Goal: Information Seeking & Learning: Learn about a topic

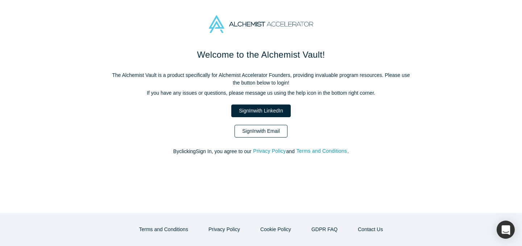
click at [248, 126] on link "Sign In with Email" at bounding box center [261, 131] width 53 height 13
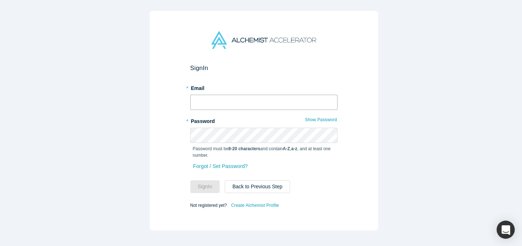
type input "ally@alchemistaccelerator.com"
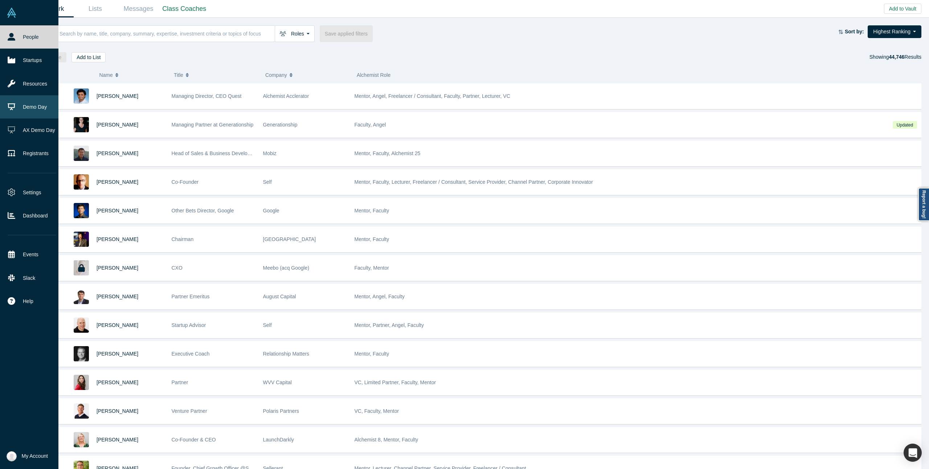
click at [9, 109] on icon at bounding box center [12, 107] width 8 height 8
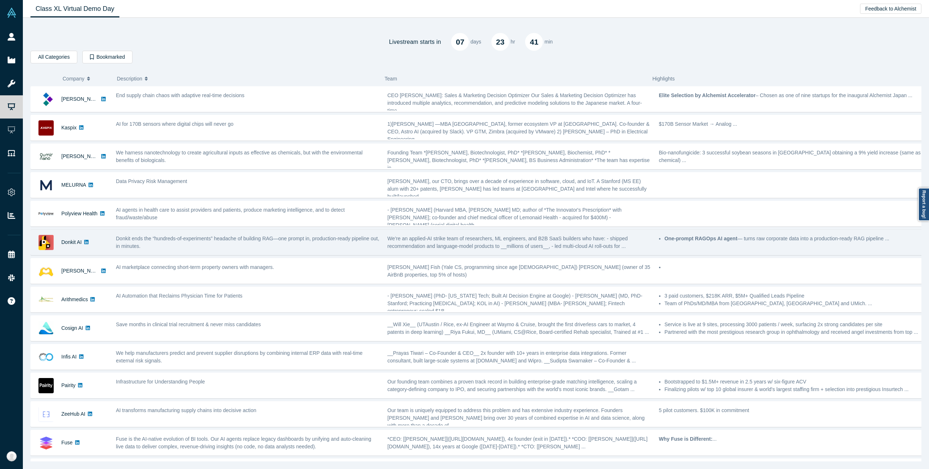
click at [178, 237] on span "Donkit ends the “hundreds-of-experiments” headache of building RAG—one prompt i…" at bounding box center [247, 242] width 263 height 13
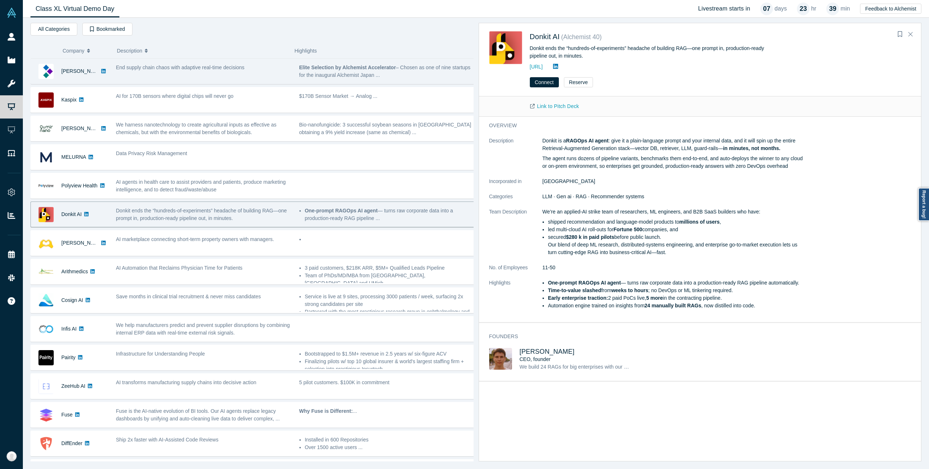
click at [190, 65] on span "End supply chain chaos with adaptive real-time decisions" at bounding box center [180, 68] width 128 height 6
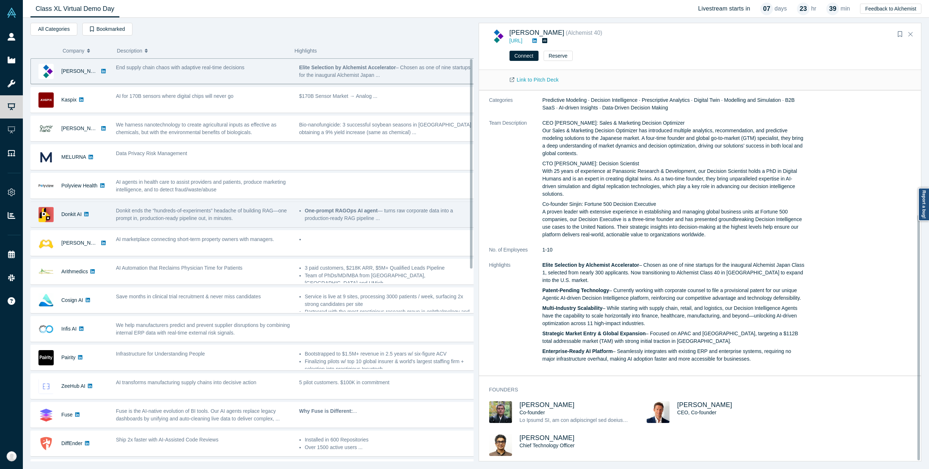
scroll to position [188, 0]
click at [61, 216] on link "Donkit AI" at bounding box center [71, 214] width 20 height 6
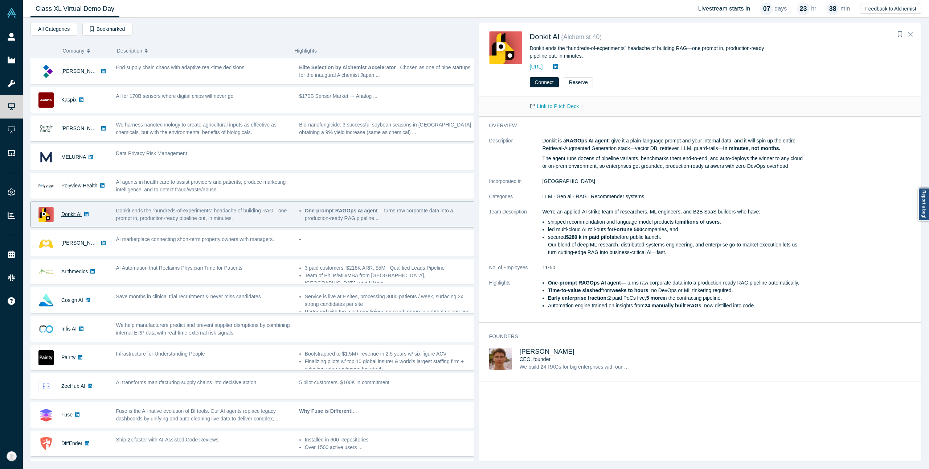
scroll to position [0, 0]
click at [216, 215] on div "Donkit ends the “hundreds-of-experiments” headache of building RAG—one prompt i…" at bounding box center [204, 214] width 176 height 15
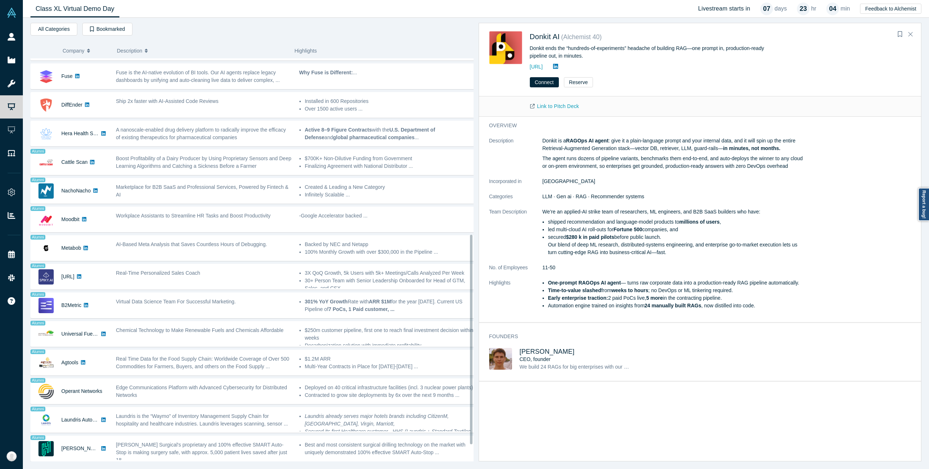
scroll to position [370, 0]
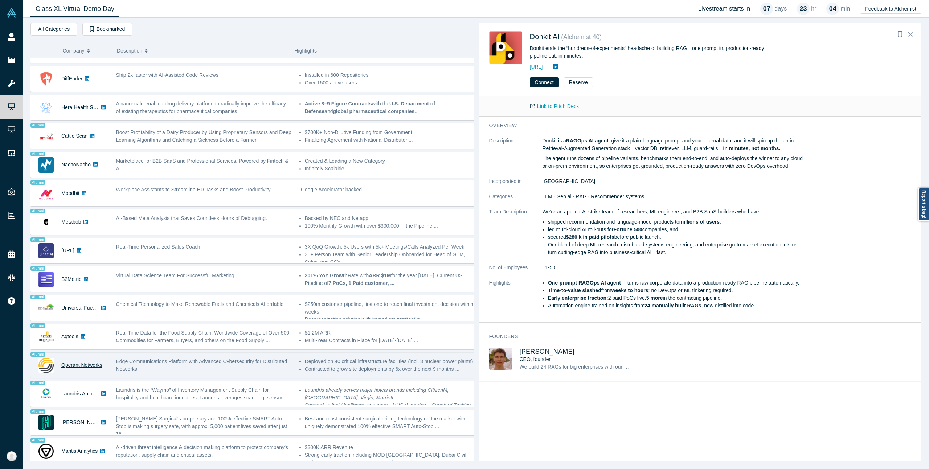
click at [96, 246] on link "Operant Networks" at bounding box center [81, 365] width 41 height 6
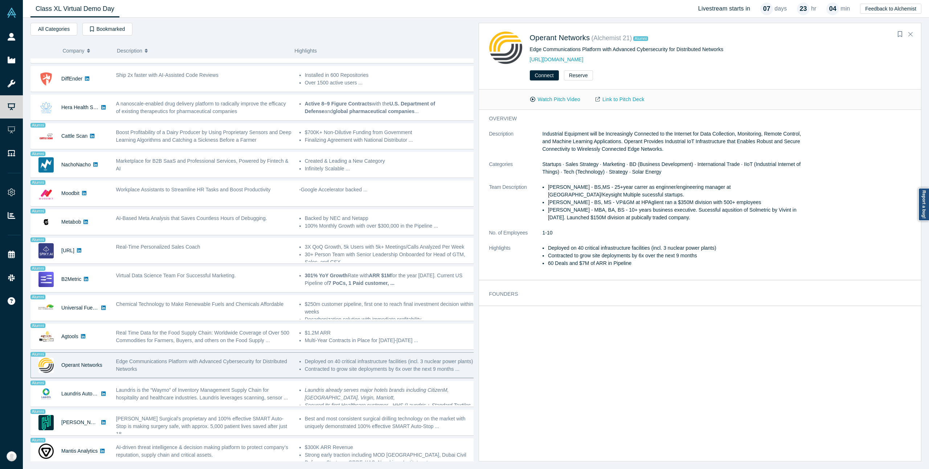
click at [264, 246] on div "Edge Communications Platform with Advanced Cybersecurity for Distributed Networ…" at bounding box center [204, 365] width 176 height 15
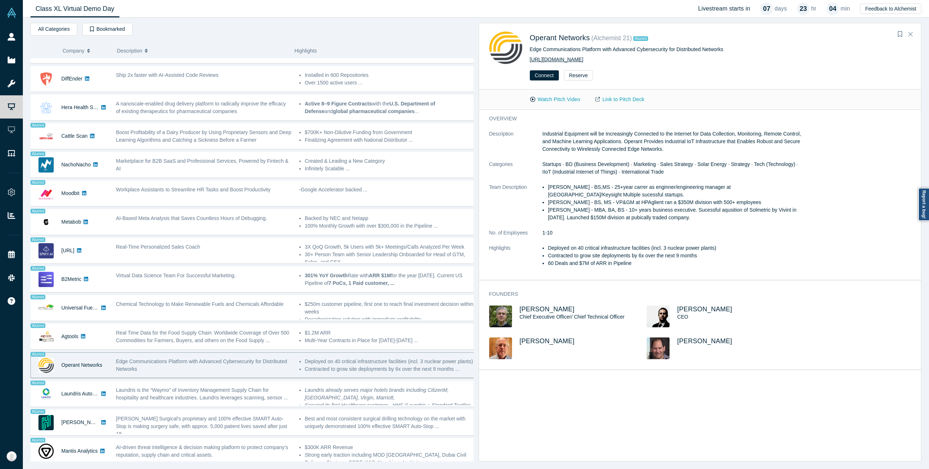
click at [522, 61] on link "http://www.operantnetworks.com/" at bounding box center [557, 60] width 54 height 6
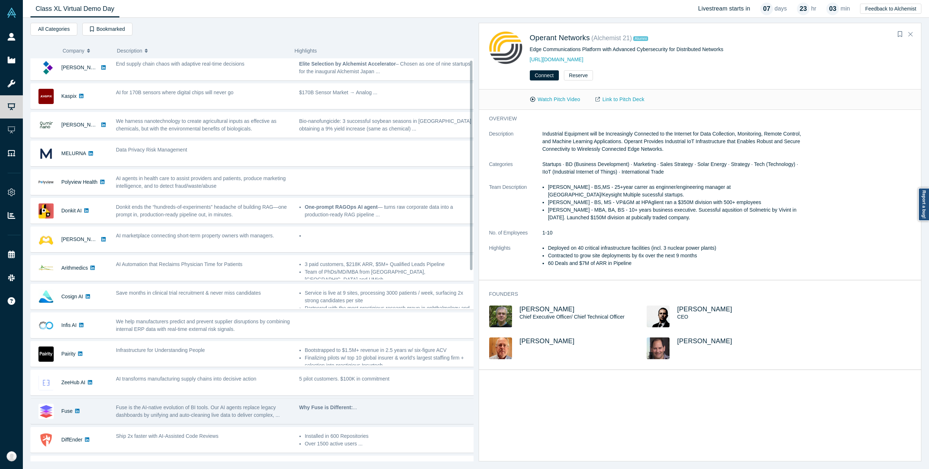
scroll to position [0, 0]
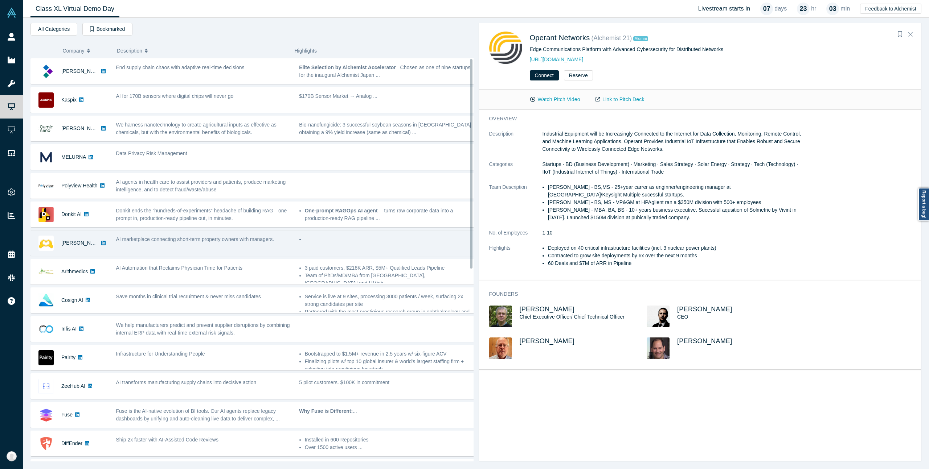
click at [247, 246] on div "AI marketplace connecting short-term property owners with managers." at bounding box center [203, 243] width 183 height 23
